Goal: Task Accomplishment & Management: Use online tool/utility

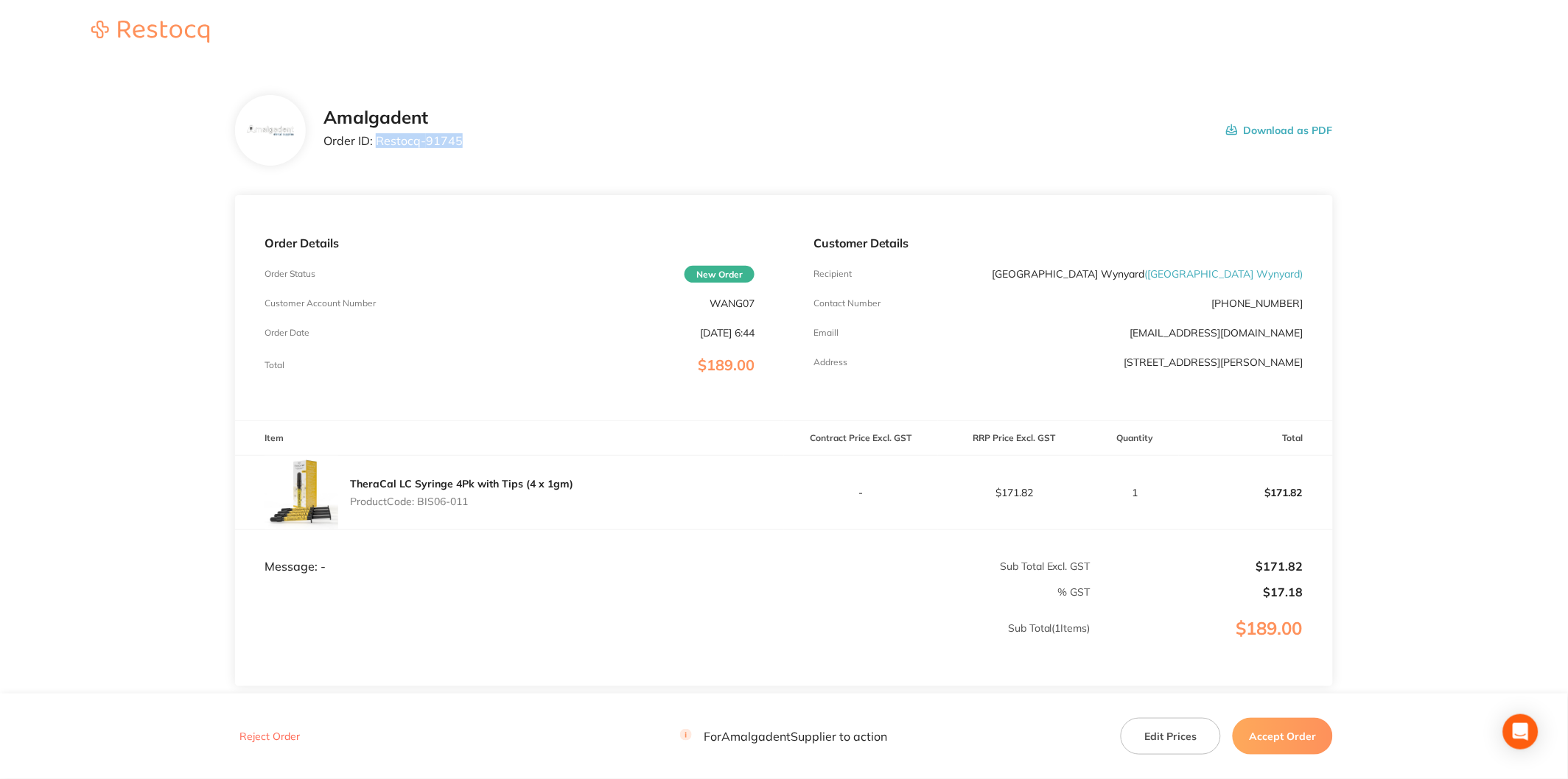
drag, startPoint x: 435, startPoint y: 143, endPoint x: 377, endPoint y: 143, distance: 58.0
click at [377, 143] on div "Amalgadent Order ID: Restocq- 91745 Download as PDF" at bounding box center [828, 130] width 1009 height 46
copy p "Restocq- 91745"
drag, startPoint x: 1470, startPoint y: 320, endPoint x: 1461, endPoint y: 336, distance: 18.4
click at [1470, 320] on main "Amalgadent Order ID: Restocq- 91745 Download as PDF Order Details Order Status …" at bounding box center [784, 435] width 1568 height 739
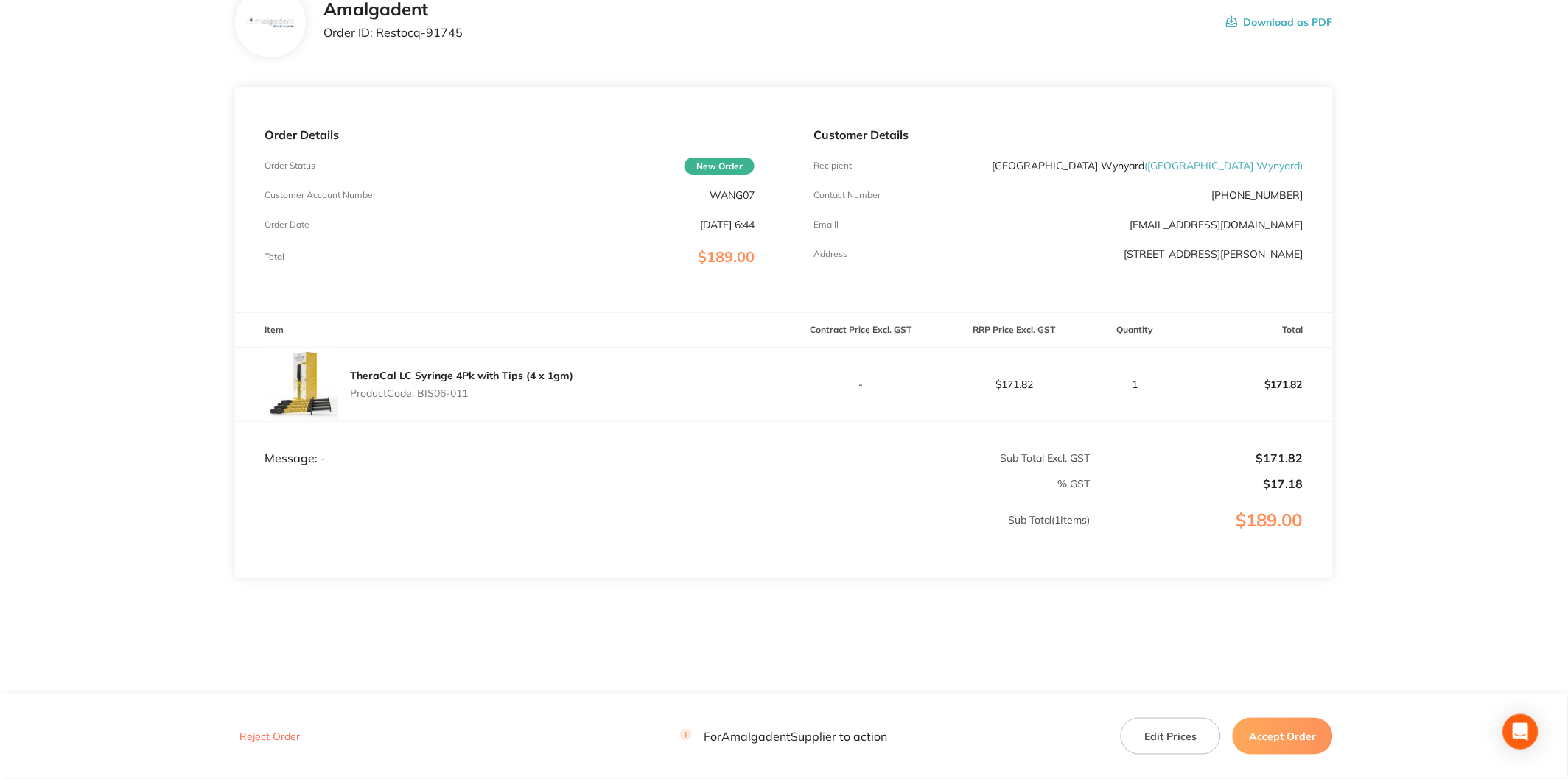
scroll to position [110, 0]
click at [1304, 737] on button "Accept Order" at bounding box center [1283, 737] width 100 height 37
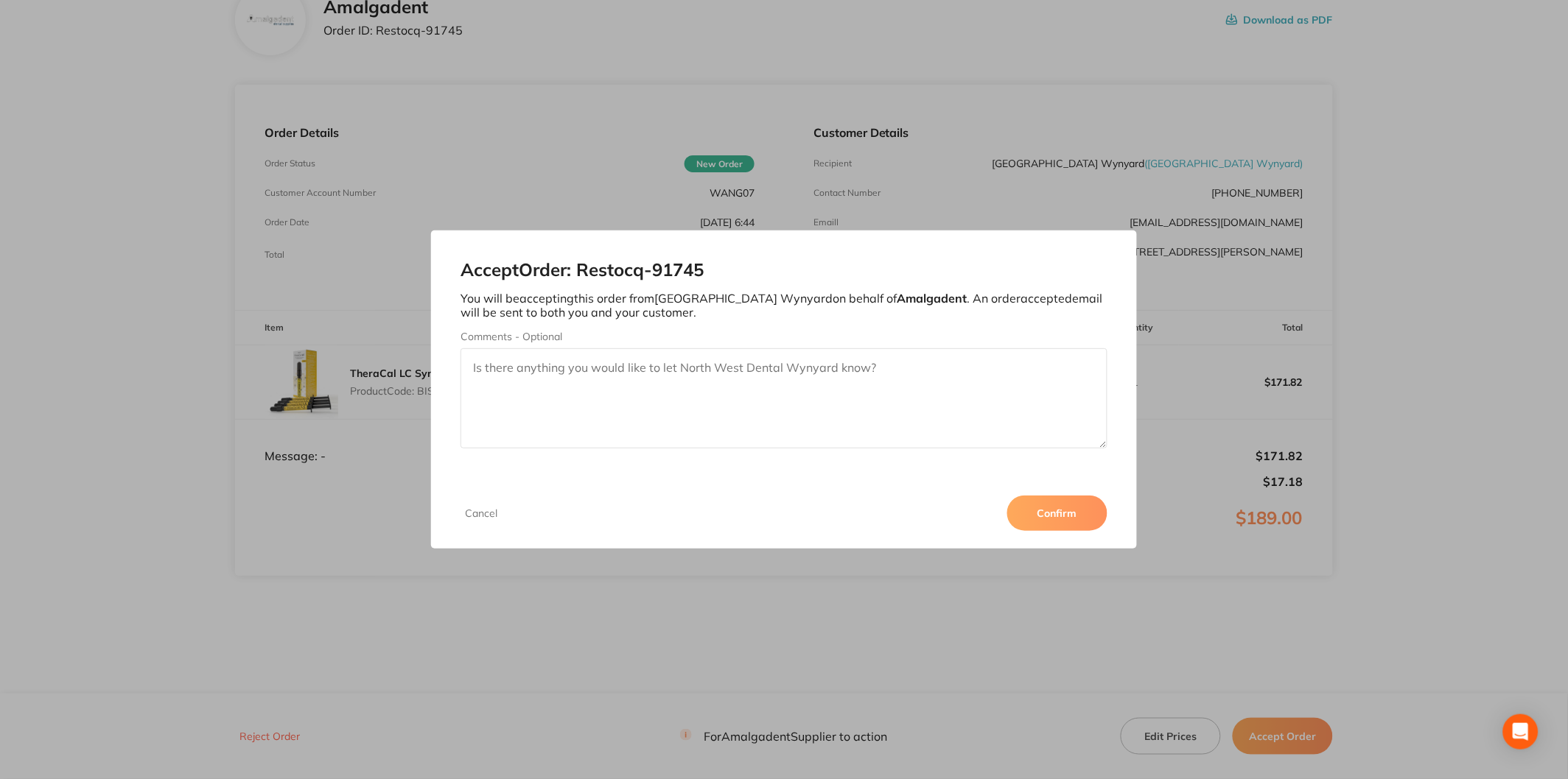
click at [858, 395] on textarea "Comments - Optional" at bounding box center [784, 399] width 647 height 100
type textarea "O"
type textarea "Amalgadent - Order fulfilled - Nicole C"
click at [1056, 524] on button "Confirm" at bounding box center [1057, 514] width 100 height 35
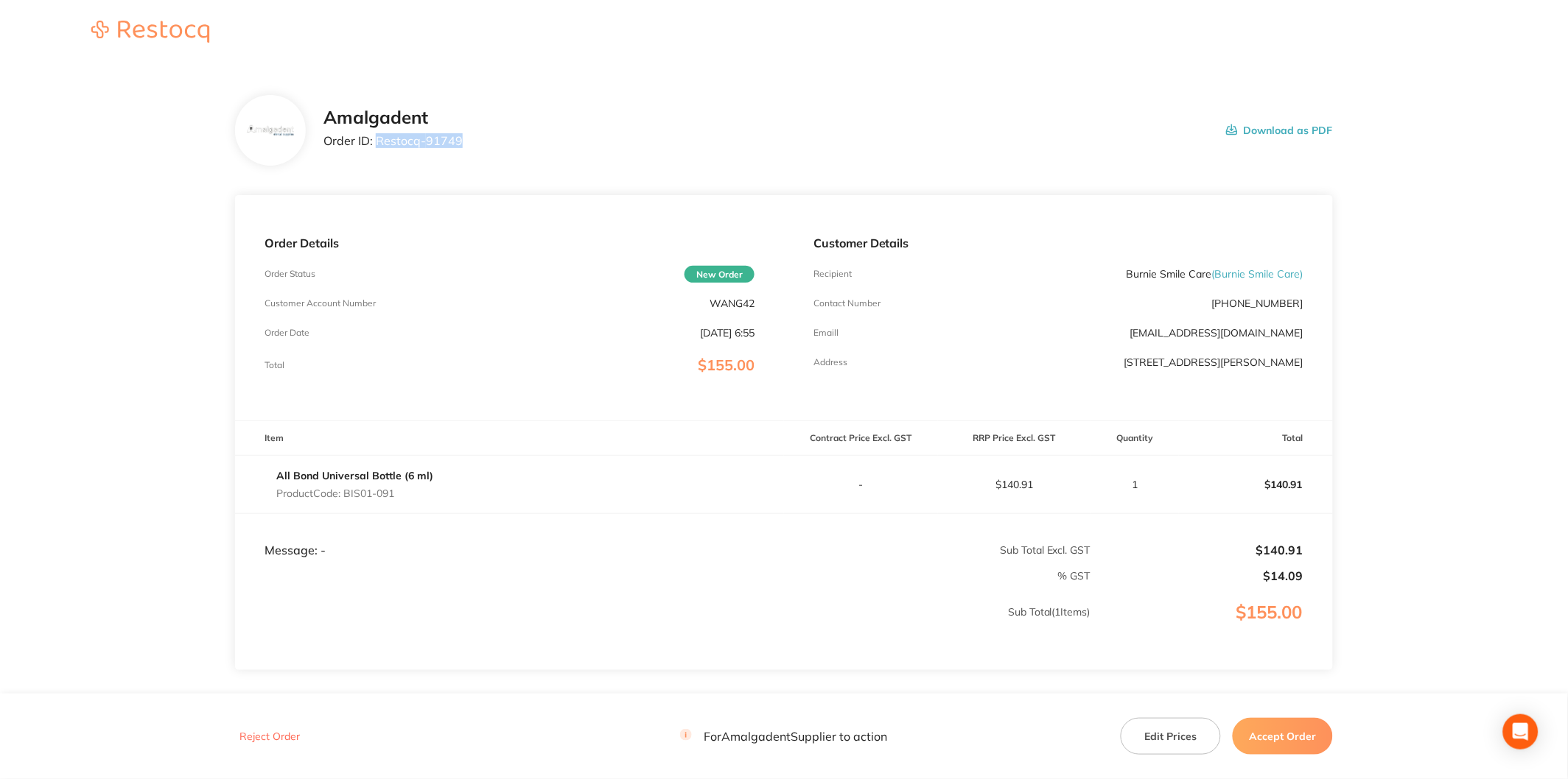
drag, startPoint x: 460, startPoint y: 136, endPoint x: 377, endPoint y: 138, distance: 83.0
click at [377, 138] on div "Amalgadent Order ID: Restocq- 91749 Download as PDF" at bounding box center [828, 130] width 1009 height 46
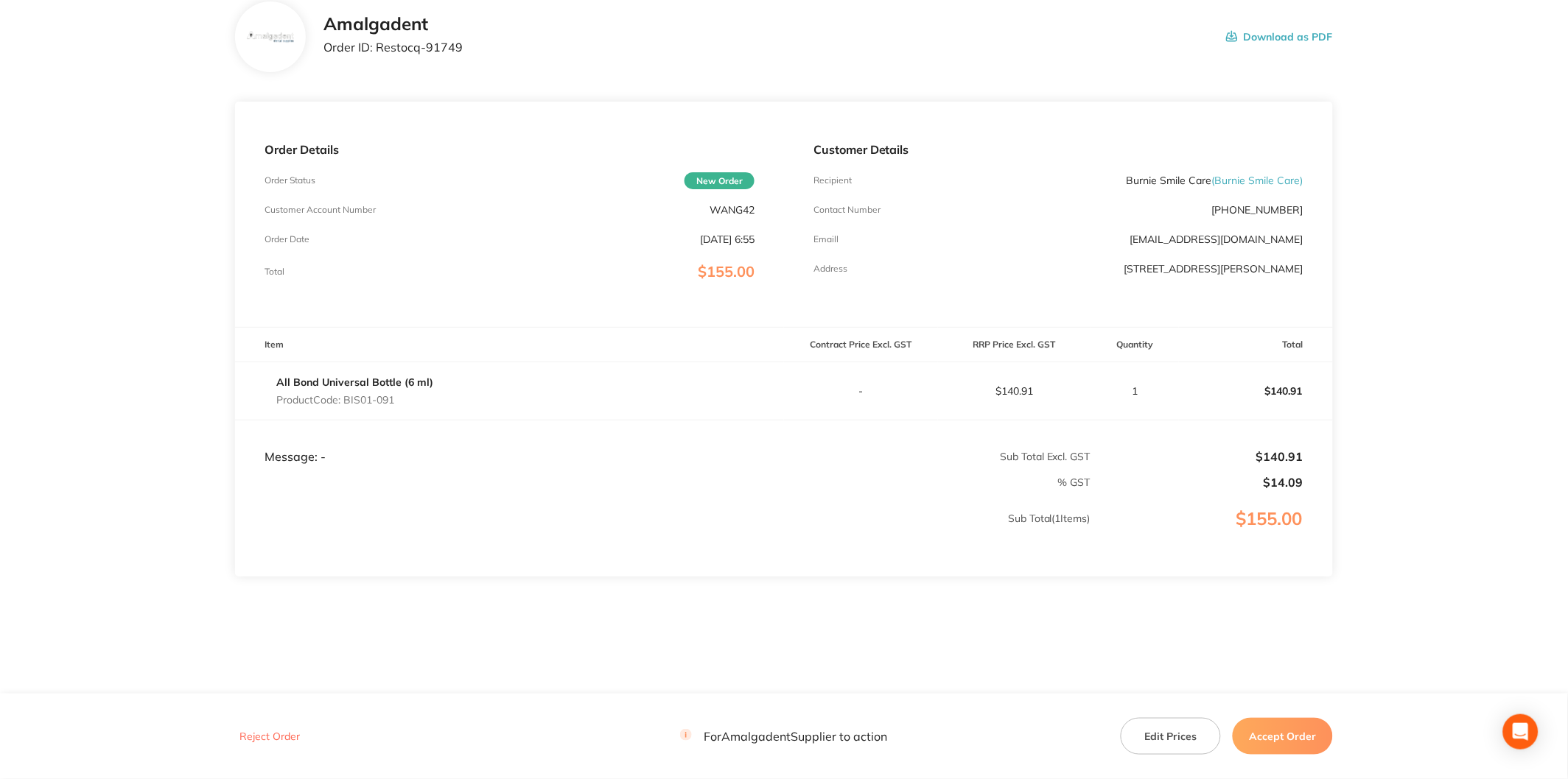
click at [1306, 746] on button "Accept Order" at bounding box center [1283, 737] width 100 height 37
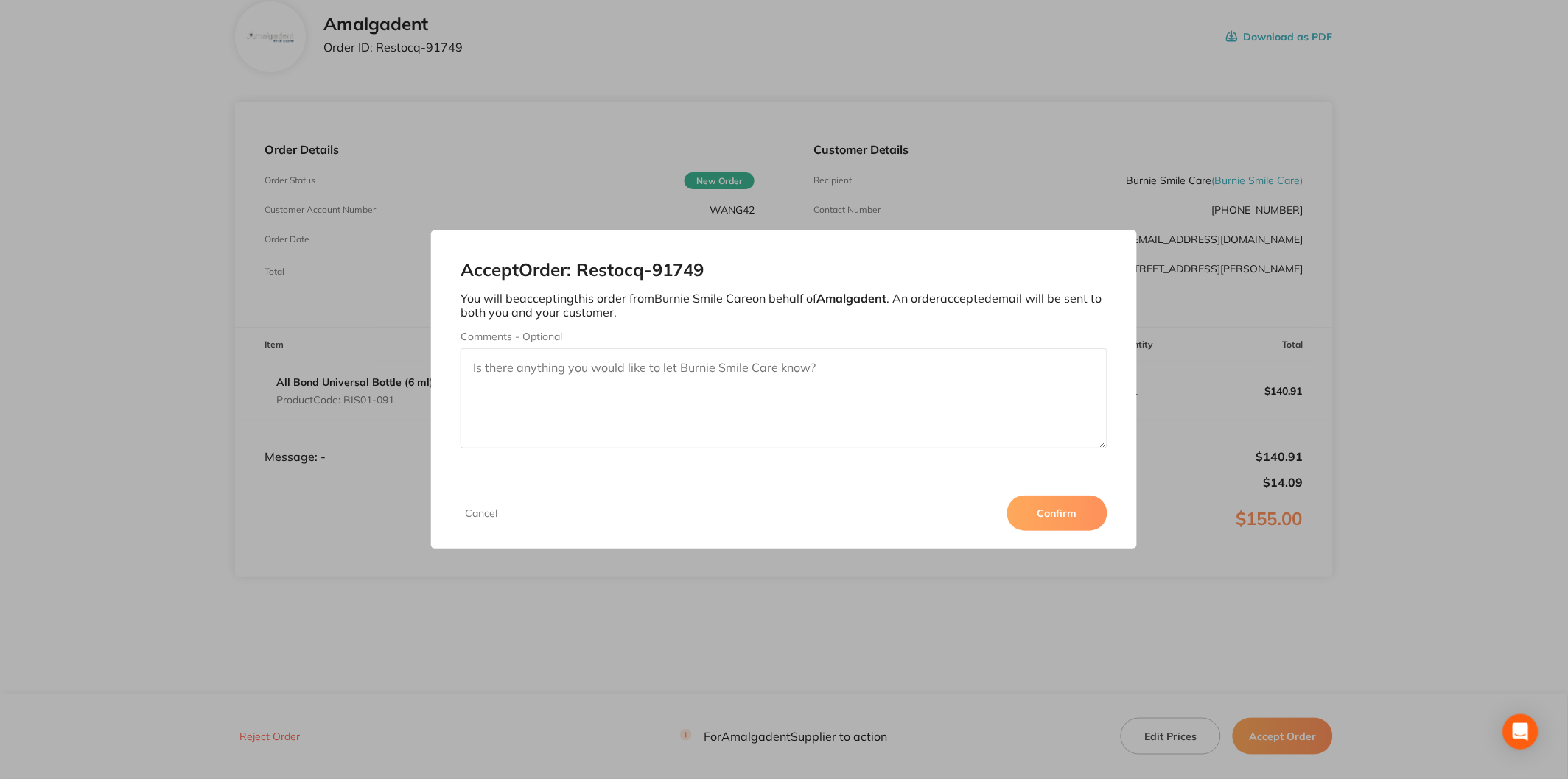
click at [830, 395] on textarea "Comments - Optional" at bounding box center [784, 399] width 647 height 100
type textarea "Amalgadent - Order Fulfilled - Nicole C"
click at [1043, 508] on button "Confirm" at bounding box center [1057, 514] width 100 height 35
